Goal: Task Accomplishment & Management: Manage account settings

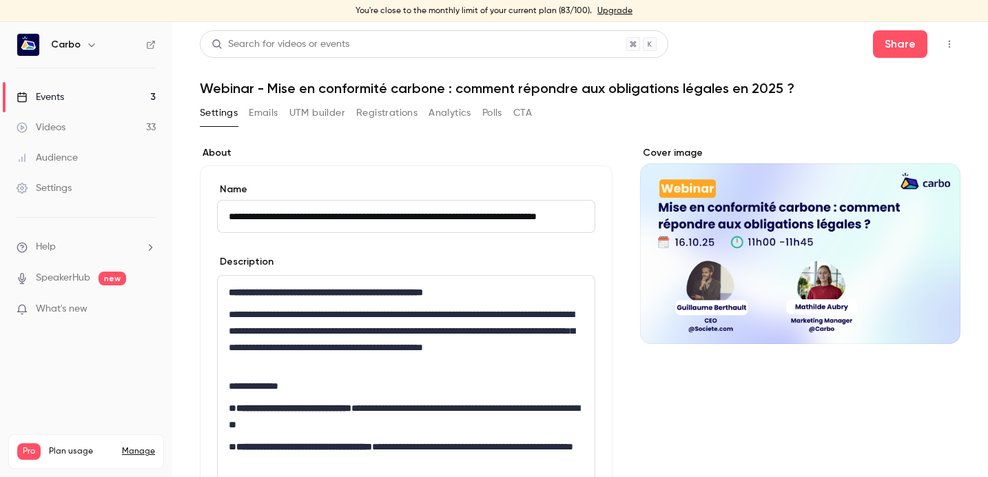
click at [325, 108] on button "UTM builder" at bounding box center [318, 113] width 56 height 22
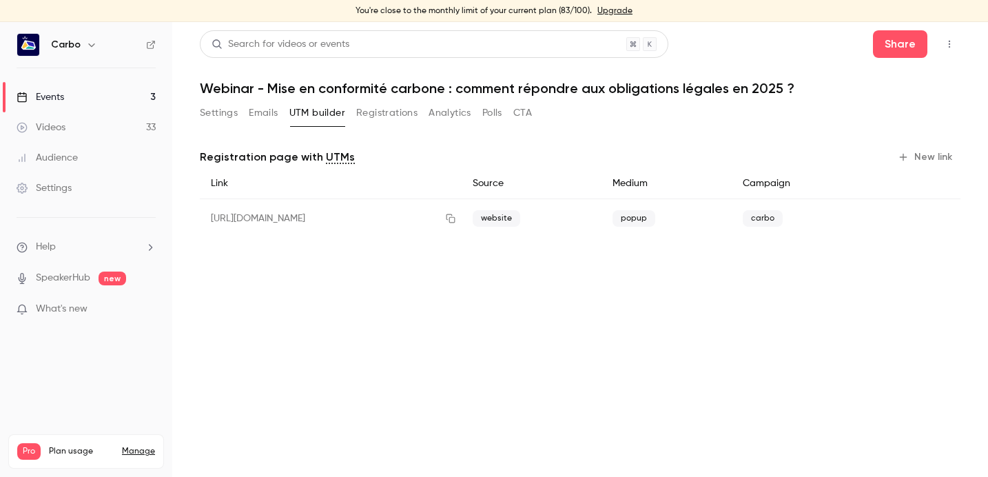
click at [376, 112] on button "Registrations" at bounding box center [386, 113] width 61 height 22
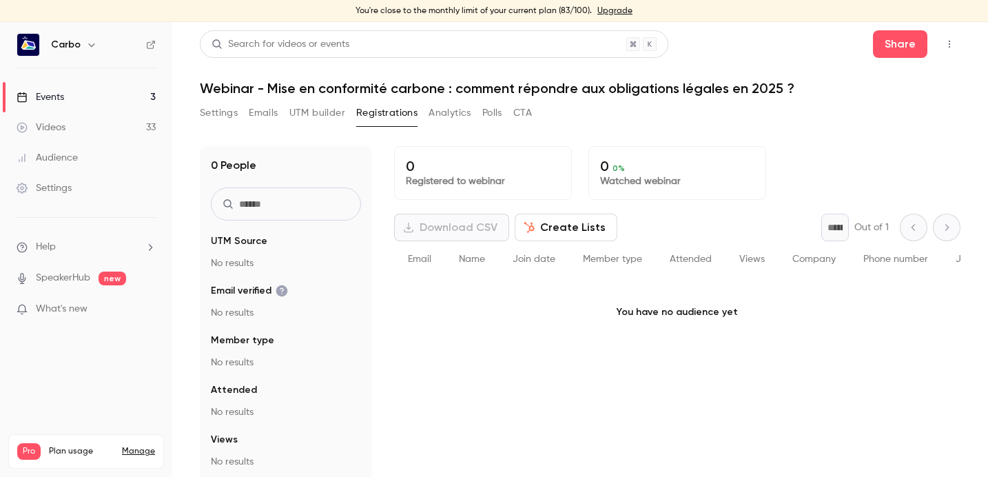
click at [223, 112] on button "Settings" at bounding box center [219, 113] width 38 height 22
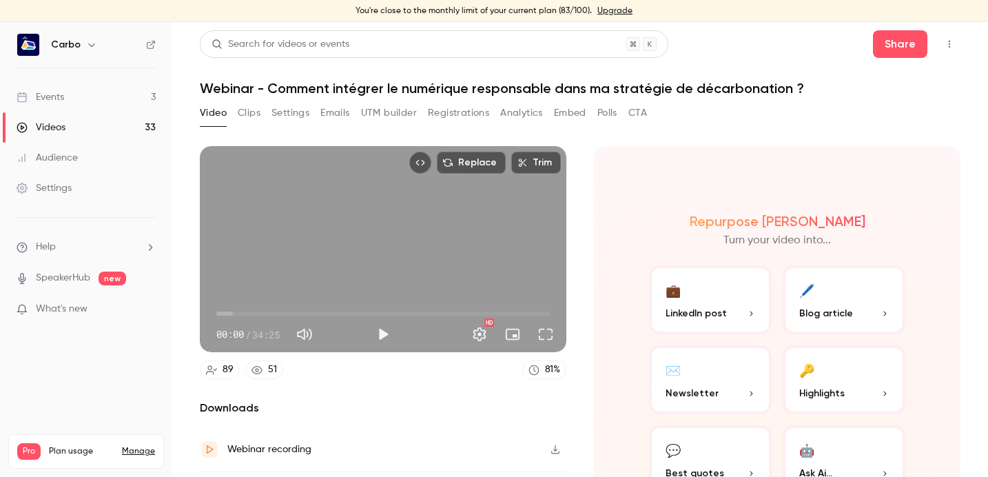
click at [97, 97] on link "Events 3" at bounding box center [86, 97] width 172 height 30
